Goal: Transaction & Acquisition: Purchase product/service

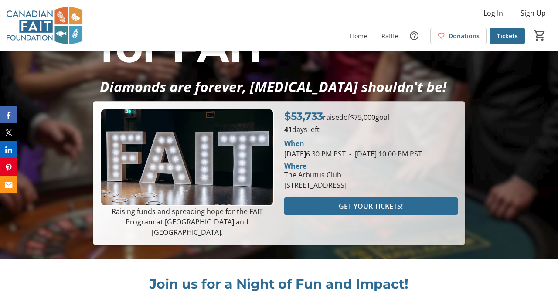
scroll to position [166, 0]
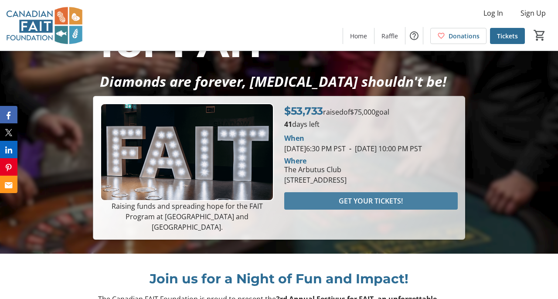
click at [354, 206] on span "GET YOUR TICKETS!" at bounding box center [371, 201] width 64 height 10
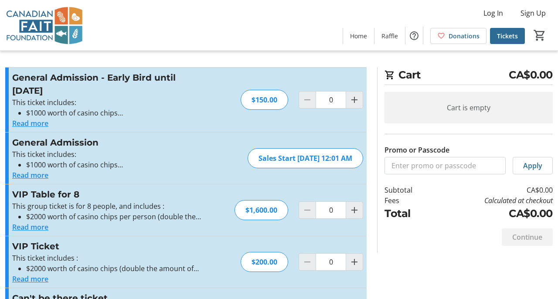
scroll to position [6, 0]
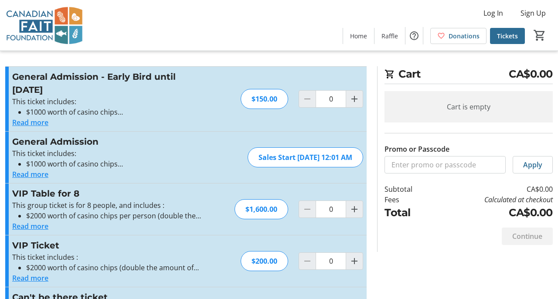
click at [28, 123] on button "Read more" at bounding box center [30, 122] width 36 height 10
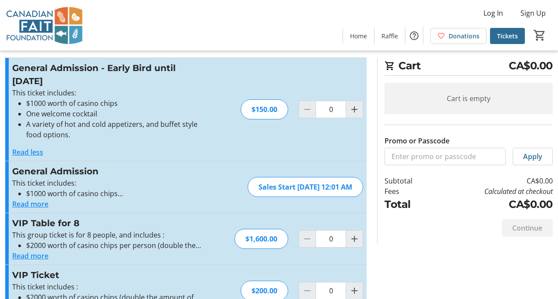
scroll to position [0, 0]
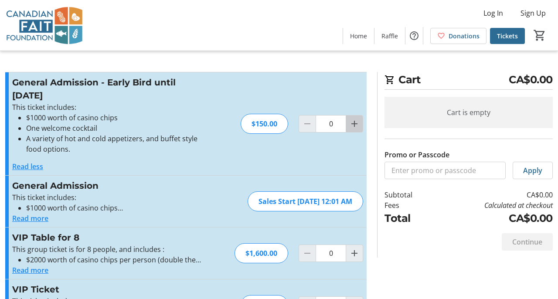
click at [355, 127] on mat-icon "Increment by one" at bounding box center [354, 124] width 10 height 10
type input "1"
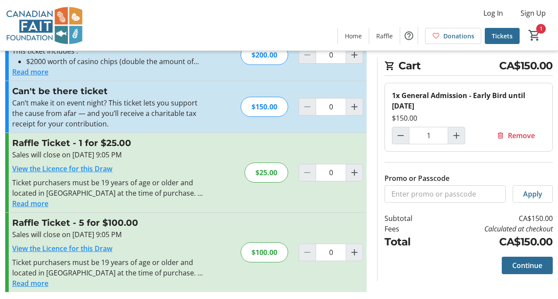
scroll to position [251, 0]
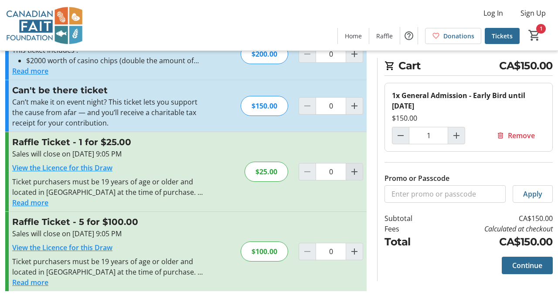
click at [354, 175] on mat-icon "Increment by one" at bounding box center [354, 172] width 10 height 10
type input "1"
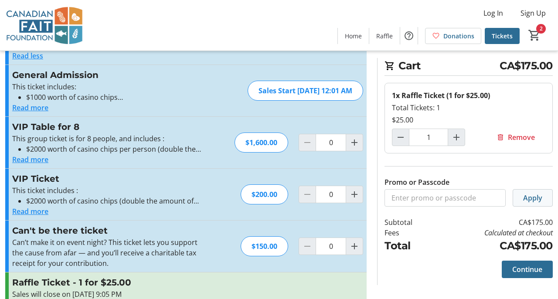
scroll to position [109, 0]
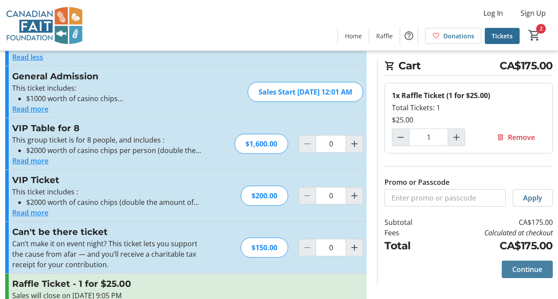
click at [526, 269] on span "Continue" at bounding box center [528, 269] width 30 height 10
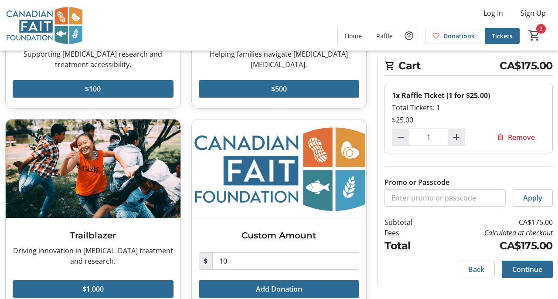
scroll to position [195, 0]
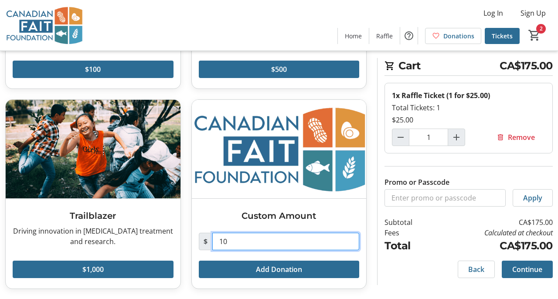
click at [245, 240] on input "10" at bounding box center [285, 241] width 147 height 17
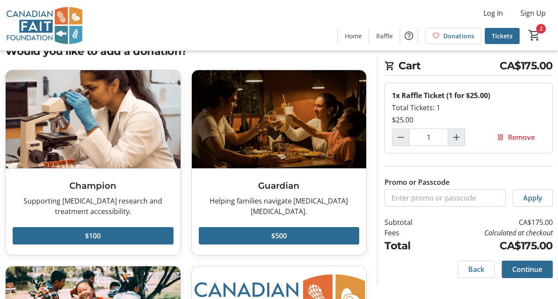
scroll to position [29, 0]
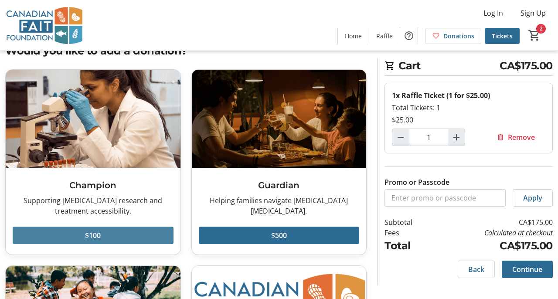
click at [103, 232] on span at bounding box center [93, 235] width 161 height 21
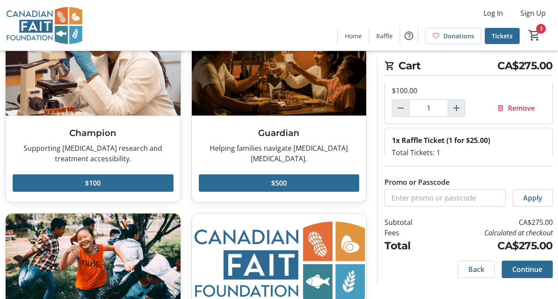
scroll to position [195, 0]
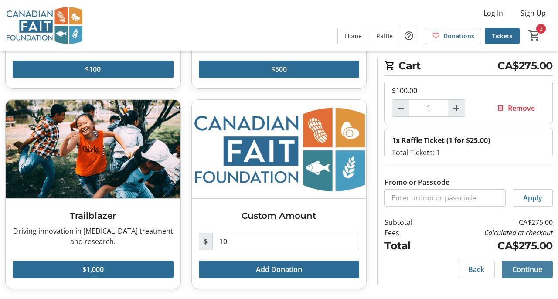
click at [524, 267] on span "Continue" at bounding box center [528, 269] width 30 height 10
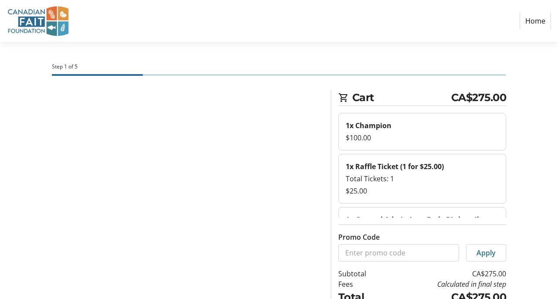
select select "CA"
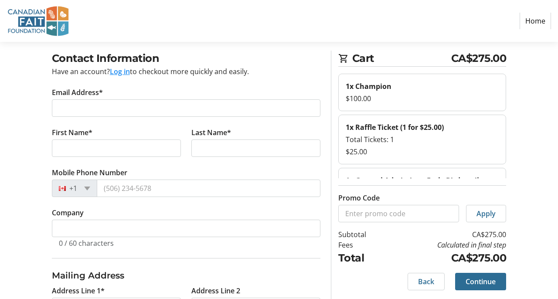
scroll to position [40, 0]
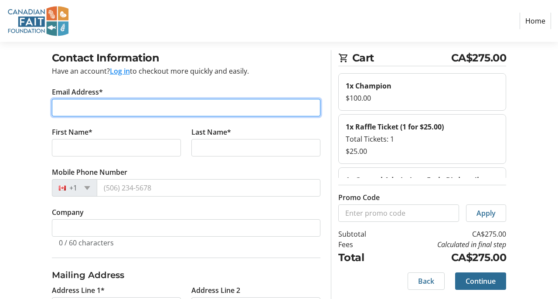
click at [186, 106] on input "Email Address*" at bounding box center [186, 107] width 269 height 17
type input "[PERSON_NAME][EMAIL_ADDRESS][PERSON_NAME][DOMAIN_NAME]"
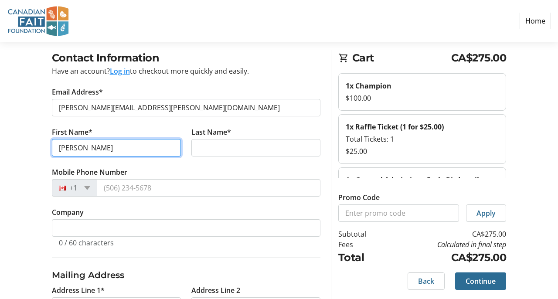
type input "[PERSON_NAME]"
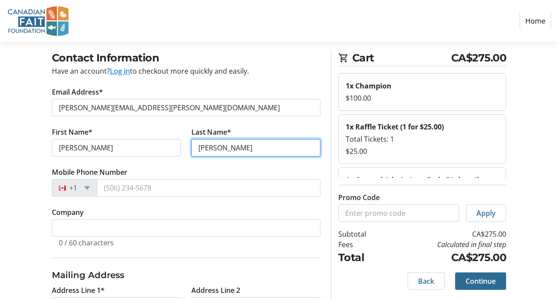
type input "[PERSON_NAME]"
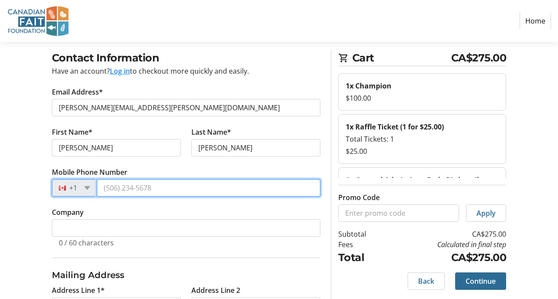
click at [145, 190] on input "Mobile Phone Number" at bounding box center [209, 187] width 224 height 17
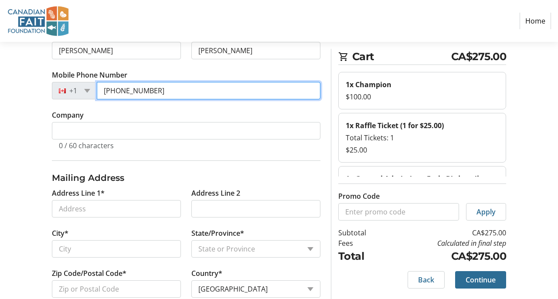
scroll to position [178, 0]
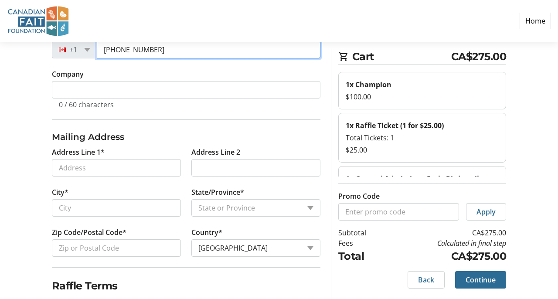
type input "[PHONE_NUMBER]"
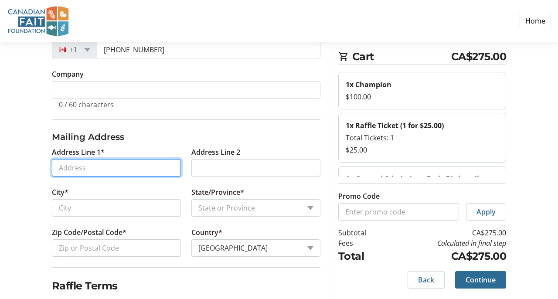
click at [106, 167] on input "Address Line 1*" at bounding box center [116, 167] width 129 height 17
type input "[STREET_ADDRESS]"
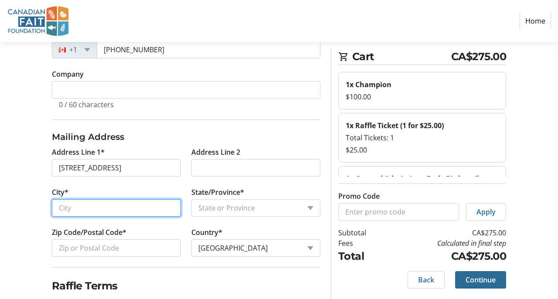
type input "[GEOGRAPHIC_DATA]"
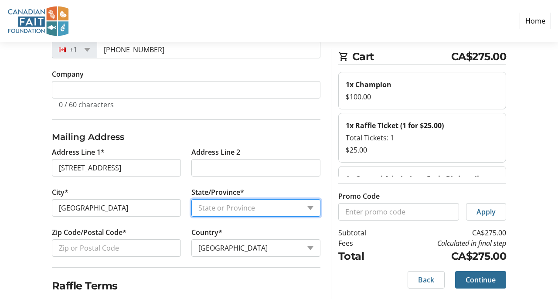
select select "BC"
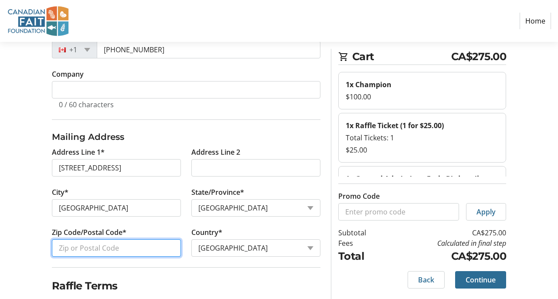
type input "V6J 2C6"
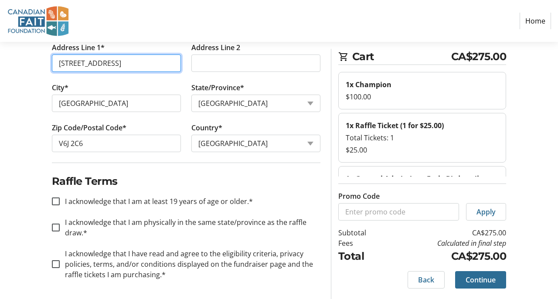
scroll to position [284, 0]
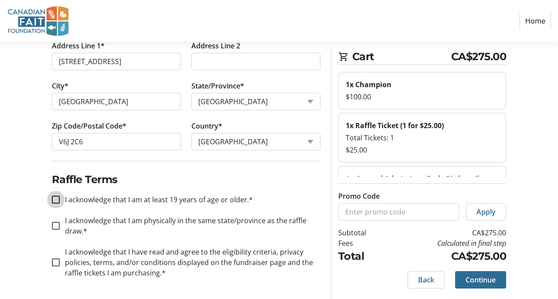
click at [58, 199] on input "I acknowledge that I am at least 19 years of age or older.*" at bounding box center [56, 200] width 8 height 8
checkbox input "true"
click at [56, 227] on input "I acknowledge that I am physically in the same state/province as the raffle dra…" at bounding box center [56, 226] width 8 height 8
checkbox input "true"
click at [56, 264] on input "I acknowledge that I have read and agree to the eligibility criteria, privacy p…" at bounding box center [56, 263] width 8 height 8
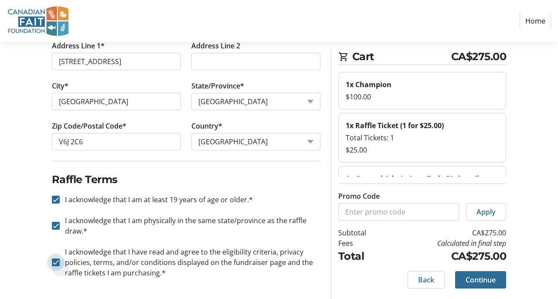
checkbox input "true"
click at [479, 277] on span "Continue" at bounding box center [481, 280] width 30 height 10
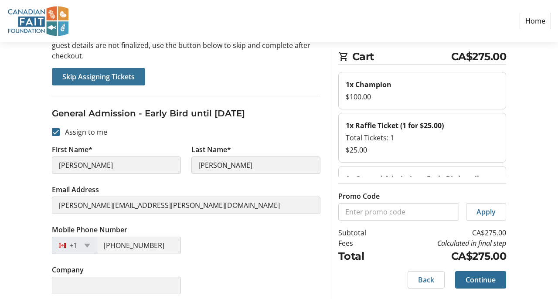
scroll to position [89, 0]
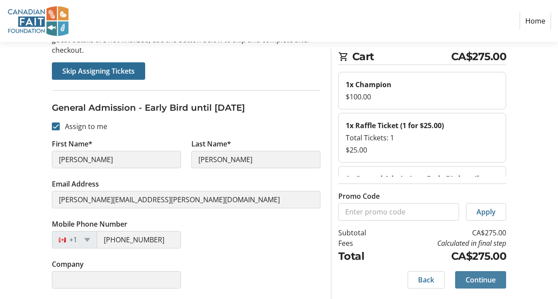
click at [482, 279] on span "Continue" at bounding box center [481, 280] width 30 height 10
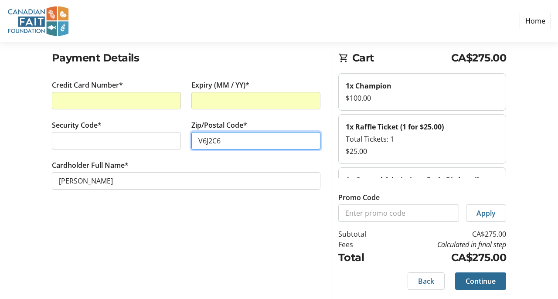
scroll to position [41, 0]
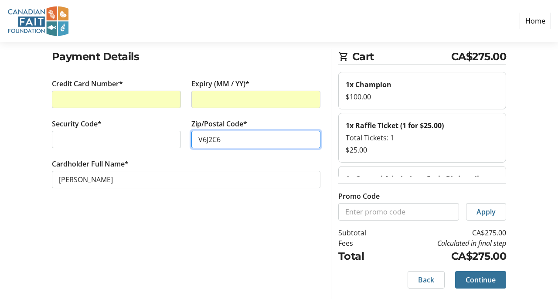
type input "V6J2C6"
click at [475, 277] on span "Continue" at bounding box center [481, 280] width 30 height 10
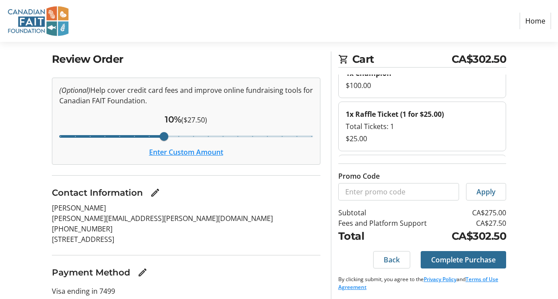
scroll to position [40, 0]
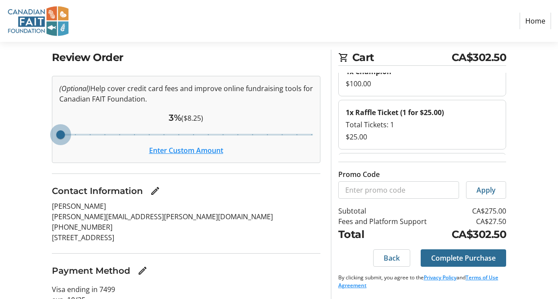
drag, startPoint x: 164, startPoint y: 134, endPoint x: 60, endPoint y: 139, distance: 103.9
type input "3"
click at [60, 139] on input "Cover fees percentage" at bounding box center [186, 134] width 272 height 19
drag, startPoint x: 61, startPoint y: 133, endPoint x: 46, endPoint y: 133, distance: 15.3
click at [50, 133] on input "Cover fees percentage" at bounding box center [186, 134] width 272 height 19
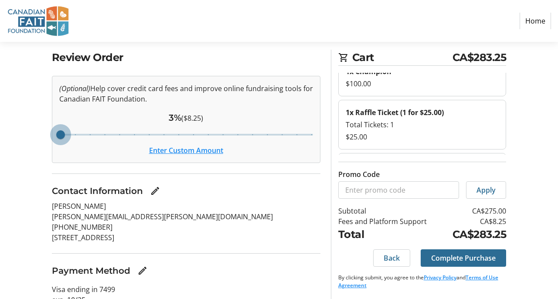
drag, startPoint x: 60, startPoint y: 133, endPoint x: 50, endPoint y: 133, distance: 10.0
click at [50, 133] on input "Cover fees percentage" at bounding box center [186, 134] width 272 height 19
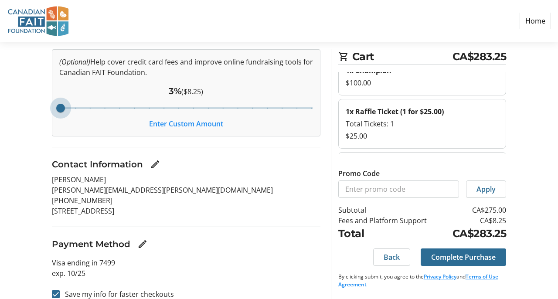
scroll to position [78, 0]
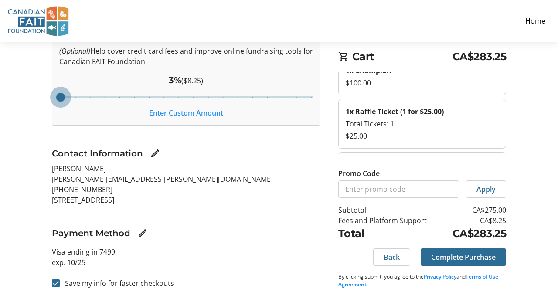
drag, startPoint x: 62, startPoint y: 94, endPoint x: 55, endPoint y: 94, distance: 6.5
click at [55, 94] on input "Cover fees percentage" at bounding box center [186, 97] width 272 height 19
drag, startPoint x: 60, startPoint y: 97, endPoint x: 52, endPoint y: 97, distance: 7.4
click at [52, 97] on input "Cover fees percentage" at bounding box center [186, 97] width 272 height 19
click at [55, 284] on input "Save my info for faster checkouts" at bounding box center [56, 284] width 8 height 8
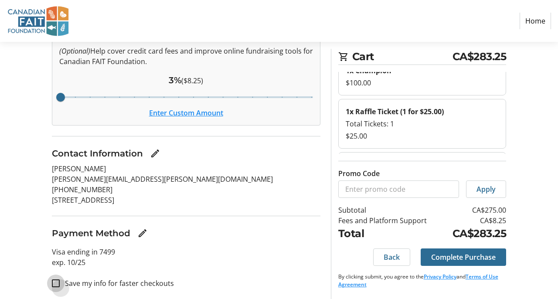
checkbox input "false"
click at [452, 257] on span "Complete Purchase" at bounding box center [463, 257] width 65 height 10
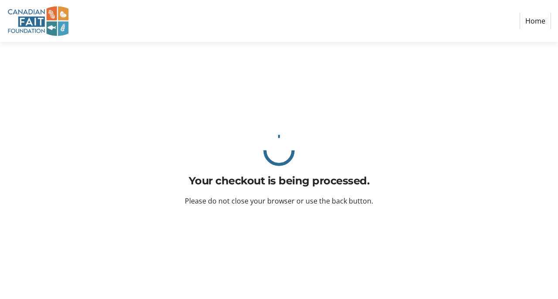
scroll to position [0, 0]
